Goal: Information Seeking & Learning: Find specific fact

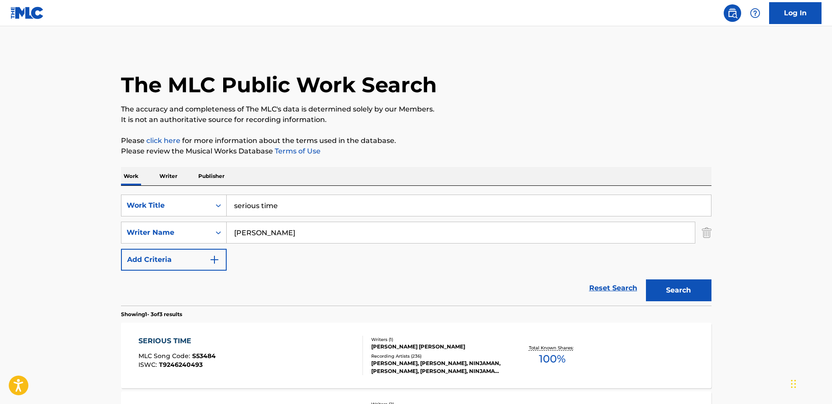
drag, startPoint x: 184, startPoint y: 185, endPoint x: 122, endPoint y: 188, distance: 61.7
click at [122, 188] on div "SearchWithCriteria5396aa2c-2e28-4c98-b5f3-11c709c84116 Work Title serious time …" at bounding box center [416, 246] width 591 height 120
type input "she nuh ready yet"
click at [52, 166] on main "The MLC Public Work Search The accuracy and completeness of The MLC's data is d…" at bounding box center [416, 298] width 832 height 544
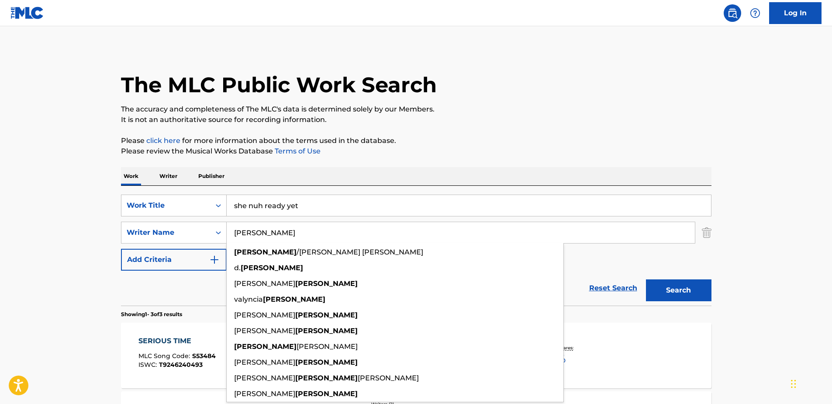
drag, startPoint x: 293, startPoint y: 231, endPoint x: 97, endPoint y: 224, distance: 195.8
click at [97, 224] on main "The MLC Public Work Search The accuracy and completeness of The MLC's data is d…" at bounding box center [416, 298] width 832 height 544
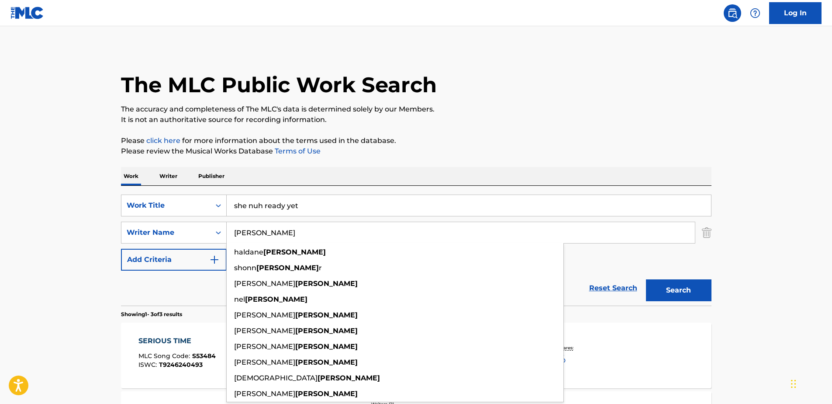
type input "[PERSON_NAME]"
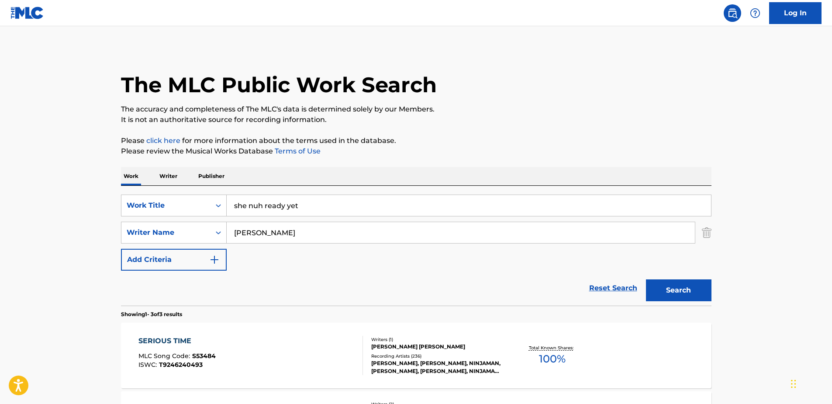
click at [45, 149] on main "The MLC Public Work Search The accuracy and completeness of The MLC's data is d…" at bounding box center [416, 298] width 832 height 544
click at [677, 282] on button "Search" at bounding box center [679, 290] width 66 height 22
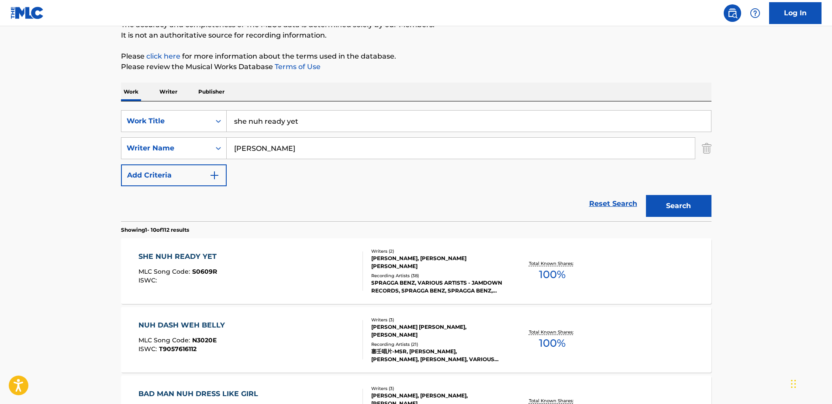
scroll to position [87, 0]
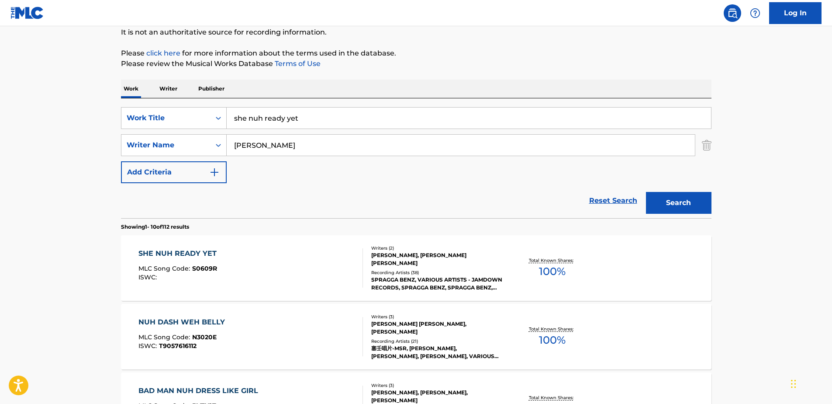
click at [296, 266] on div "SHE NUH READY YET MLC Song Code : S0609R ISWC :" at bounding box center [250, 267] width 225 height 39
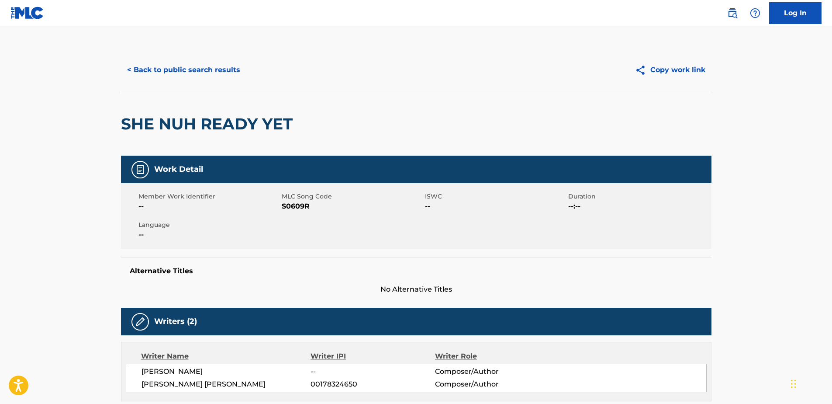
click at [199, 76] on button "< Back to public search results" at bounding box center [183, 70] width 125 height 22
